Goal: Task Accomplishment & Management: Complete application form

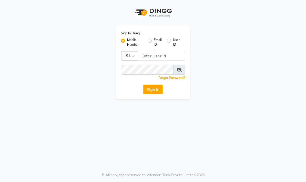
click at [156, 92] on button "Sign In" at bounding box center [152, 90] width 19 height 10
click at [172, 53] on input "Username" at bounding box center [161, 56] width 47 height 10
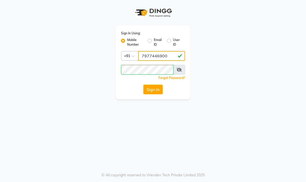
click at [170, 60] on input "7977446900" at bounding box center [161, 56] width 47 height 10
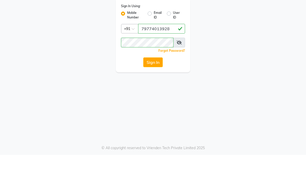
click at [275, 44] on div "Sign In Using: Mobile Number Email ID User ID Country Code × [PHONE_NUMBER] Rem…" at bounding box center [153, 50] width 246 height 100
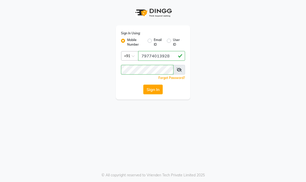
click at [155, 87] on button "Sign In" at bounding box center [152, 90] width 19 height 10
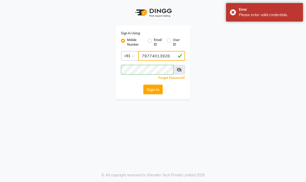
click at [171, 55] on input "79774013928" at bounding box center [161, 56] width 47 height 10
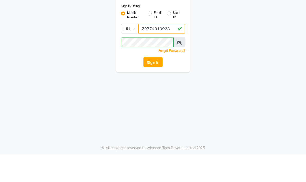
click at [159, 51] on input "79774013928" at bounding box center [161, 56] width 47 height 10
type input "7977013928"
click at [240, 51] on div "Sign In Using: Mobile Number Email ID User ID Country Code × [PHONE_NUMBER] Rem…" at bounding box center [153, 50] width 246 height 100
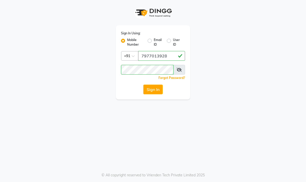
click at [160, 91] on button "Sign In" at bounding box center [152, 90] width 19 height 10
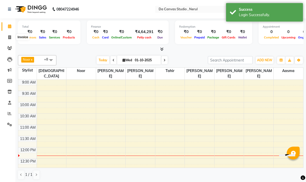
click at [8, 40] on span at bounding box center [9, 38] width 9 height 6
select select "service"
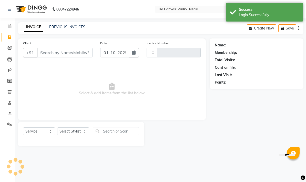
type input "0431"
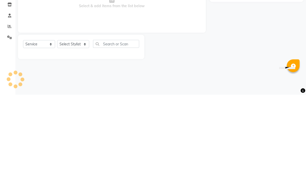
select select "7260"
select select "membership"
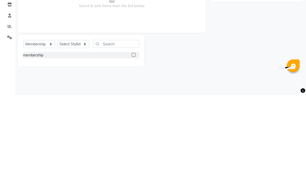
click at [223, 42] on div "Name: Membership: Total Visits: Card on file: Last Visit: Points:" at bounding box center [259, 95] width 98 height 115
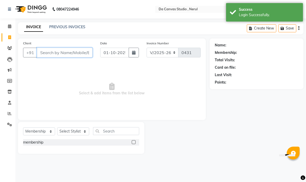
click at [50, 54] on input "Client" at bounding box center [65, 53] width 56 height 10
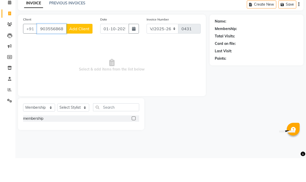
type input "9035568689"
click at [74, 48] on button "Add Client" at bounding box center [79, 53] width 26 height 10
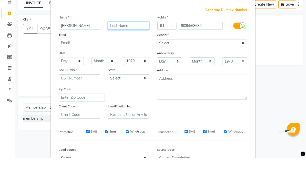
click at [133, 46] on input "text" at bounding box center [129, 50] width 42 height 8
click at [66, 46] on input "[PERSON_NAME]" at bounding box center [80, 50] width 42 height 8
click at [61, 46] on input "[PERSON_NAME]" at bounding box center [80, 50] width 42 height 8
click at [59, 46] on input "[PERSON_NAME]" at bounding box center [80, 50] width 42 height 8
click at [57, 46] on div "[PERSON_NAME]" at bounding box center [79, 50] width 49 height 8
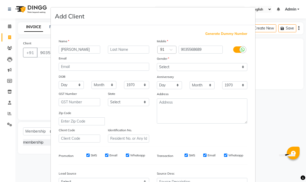
click at [66, 25] on div "Generate Dummy Number Name [PERSON_NAME] Email DOB Day 01 02 03 04 05 06 07 08 …" at bounding box center [153, 117] width 205 height 184
click at [69, 47] on input "[PERSON_NAME]" at bounding box center [80, 50] width 42 height 8
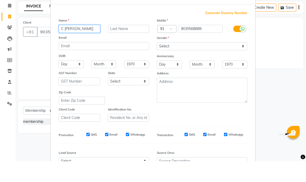
type input "C [PERSON_NAME]"
click at [131, 46] on input "text" at bounding box center [129, 50] width 42 height 8
click at [124, 46] on input "Mahesh 801" at bounding box center [129, 50] width 42 height 8
type input "801"
click at [85, 46] on input "C [PERSON_NAME]" at bounding box center [80, 50] width 42 height 8
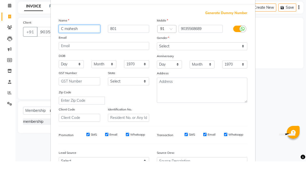
type input "C mahesh"
click at [130, 46] on input "801" at bounding box center [129, 50] width 42 height 8
type input "8"
type input "Berra 801"
click at [213, 73] on div "Anniversary" at bounding box center [202, 77] width 98 height 8
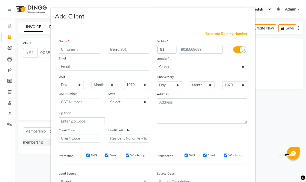
click at [38, 165] on ngb-modal-window "Add Client Generate Dummy Number Name C [PERSON_NAME] 801 Email DOB Day 01 02 0…" at bounding box center [153, 91] width 306 height 182
click at [45, 127] on ngb-modal-window "Add Client Generate Dummy Number Name C [PERSON_NAME] 801 Email DOB Day 01 02 0…" at bounding box center [153, 91] width 306 height 182
click at [206, 65] on select "Select [DEMOGRAPHIC_DATA] [DEMOGRAPHIC_DATA] Other Prefer Not To Say" at bounding box center [202, 67] width 91 height 8
select select "[DEMOGRAPHIC_DATA]"
click at [282, 101] on ngb-modal-window "Add Client Generate Dummy Number Name C [PERSON_NAME] 801 Email DOB Day 01 02 0…" at bounding box center [153, 91] width 306 height 182
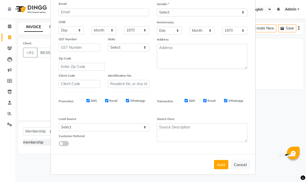
scroll to position [54, 0]
click at [223, 165] on button "Add" at bounding box center [221, 164] width 14 height 9
select select
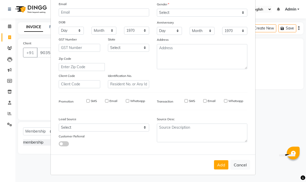
select select
checkbox input "false"
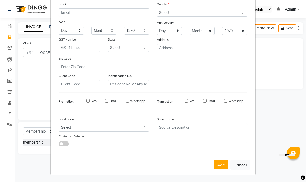
checkbox input "false"
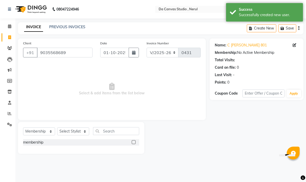
click at [134, 143] on label at bounding box center [134, 142] width 4 height 4
click at [134, 143] on input "checkbox" at bounding box center [133, 142] width 3 height 3
checkbox input "false"
click at [124, 128] on input "text" at bounding box center [116, 131] width 46 height 8
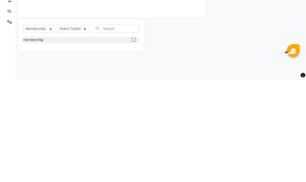
click at [80, 127] on select "Select Stylist Aasma Armaan Farmaan Fatima [PERSON_NAME] [PERSON_NAME] [PERSON_…" at bounding box center [73, 131] width 32 height 8
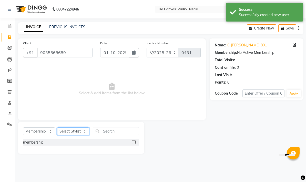
select select "62373"
click at [134, 141] on label at bounding box center [134, 142] width 4 height 4
click at [134, 141] on input "checkbox" at bounding box center [133, 142] width 3 height 3
select select "select"
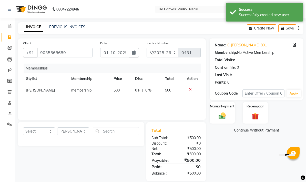
scroll to position [7, 0]
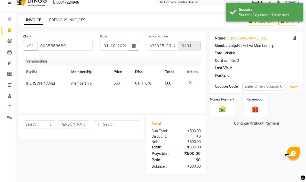
click at [220, 110] on img at bounding box center [222, 109] width 11 height 8
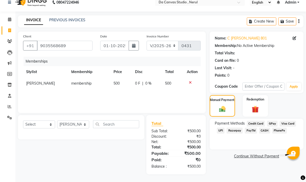
click at [273, 124] on span "GPay" at bounding box center [272, 124] width 11 height 6
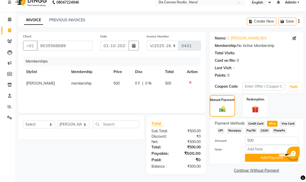
click at [261, 161] on button "Add Payment" at bounding box center [271, 158] width 53 height 8
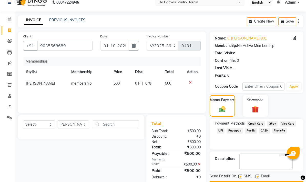
scroll to position [22, 0]
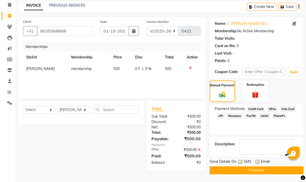
click at [249, 174] on button "Checkout" at bounding box center [257, 170] width 94 height 8
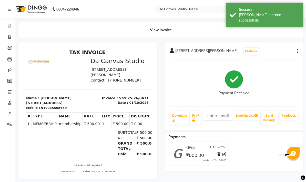
click at [8, 41] on link "Invoice" at bounding box center [8, 37] width 12 height 8
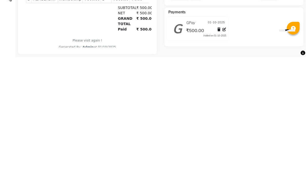
select select "7260"
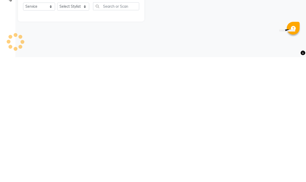
select select "membership"
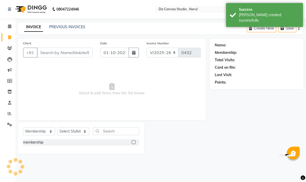
click at [79, 54] on input "Client" at bounding box center [65, 53] width 56 height 10
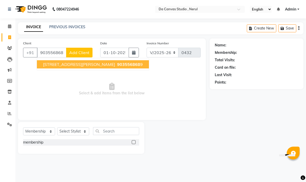
type input "9035568689"
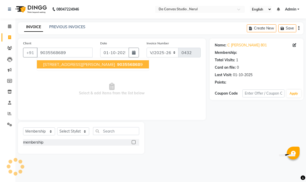
select select "1: Object"
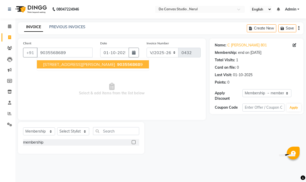
click at [58, 65] on span "[STREET_ADDRESS][PERSON_NAME]" at bounding box center [79, 64] width 72 height 5
select select "1: Object"
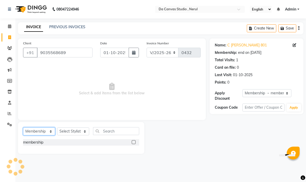
click at [48, 129] on select "Select Service Product Membership Package Voucher Prepaid Gift Card" at bounding box center [39, 131] width 32 height 8
select select "service"
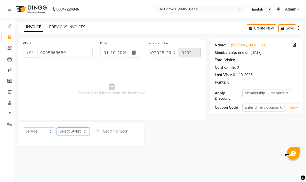
click at [85, 132] on select "Select Stylist Aasma Armaan Farmaan Fatima [PERSON_NAME] [PERSON_NAME] [PERSON_…" at bounding box center [73, 131] width 32 height 8
select select "62368"
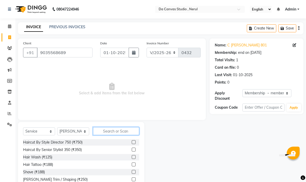
click at [125, 130] on input "text" at bounding box center [116, 131] width 46 height 8
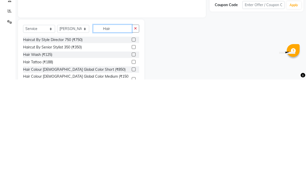
type input "Hair"
click at [104, 147] on div "Haircut By Senior Stylist 350 (₹350)" at bounding box center [81, 150] width 116 height 6
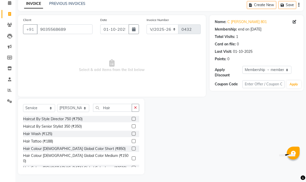
click at [134, 126] on label at bounding box center [134, 126] width 4 height 4
click at [134, 126] on input "checkbox" at bounding box center [133, 126] width 3 height 3
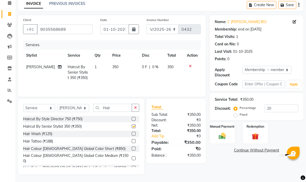
checkbox input "false"
click at [123, 106] on input "Hair" at bounding box center [112, 108] width 39 height 8
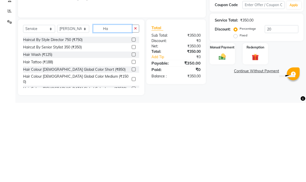
type input "H"
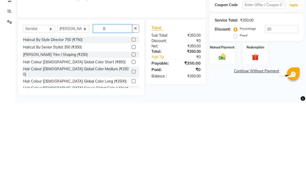
type input "B"
click at [132, 132] on label at bounding box center [134, 134] width 4 height 4
click at [132, 132] on input "checkbox" at bounding box center [133, 133] width 3 height 3
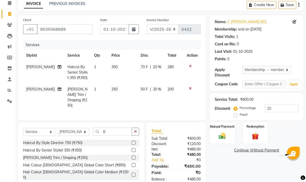
click at [134, 156] on label at bounding box center [134, 158] width 4 height 4
click at [134, 156] on input "checkbox" at bounding box center [133, 157] width 3 height 3
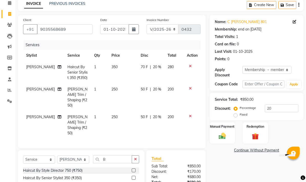
checkbox input "false"
click at [189, 88] on icon at bounding box center [190, 89] width 3 height 4
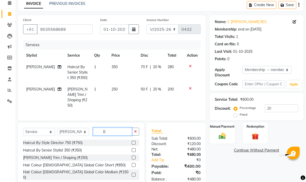
click at [113, 128] on input "B" at bounding box center [112, 132] width 39 height 8
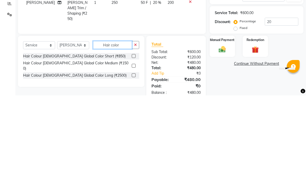
type input "Hair color"
click at [132, 141] on label at bounding box center [134, 143] width 4 height 4
click at [132, 141] on input "checkbox" at bounding box center [133, 142] width 3 height 3
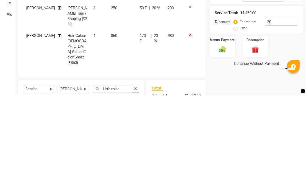
scroll to position [58, 0]
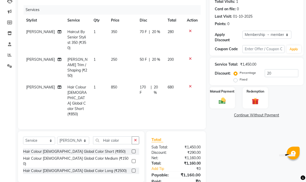
checkbox input "false"
click at [114, 82] on td "850" at bounding box center [122, 101] width 29 height 38
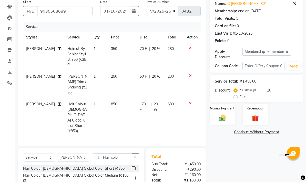
select select "62368"
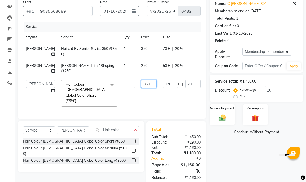
click at [141, 81] on input "850" at bounding box center [148, 84] width 15 height 8
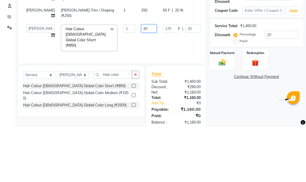
type input "8"
type input "1100"
click at [174, 50] on div "Client [PHONE_NUMBER] Date [DATE] Invoice Number V/2025 V/[PHONE_NUMBER] Servic…" at bounding box center [112, 58] width 188 height 122
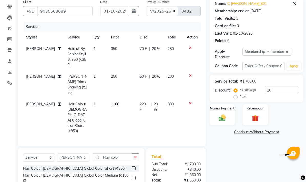
click at [223, 117] on img at bounding box center [222, 118] width 11 height 8
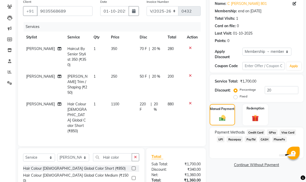
click at [274, 134] on span "GPay" at bounding box center [272, 133] width 11 height 6
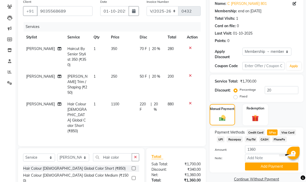
click at [267, 166] on button "Add Payment" at bounding box center [271, 167] width 53 height 8
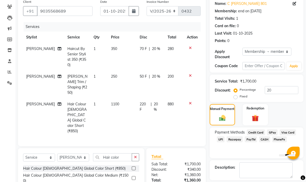
scroll to position [54, 0]
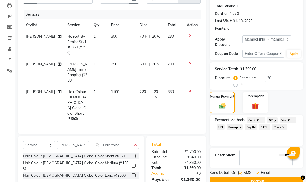
click at [255, 181] on button "Checkout" at bounding box center [257, 181] width 94 height 8
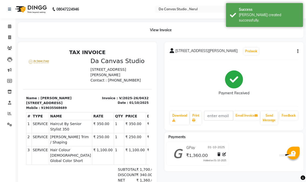
select select "7260"
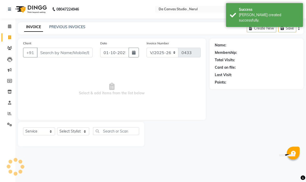
select select "membership"
